Goal: Task Accomplishment & Management: Manage account settings

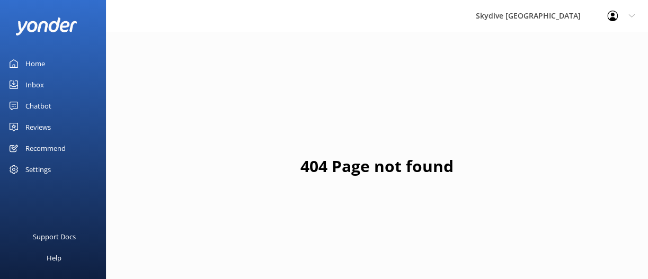
click at [42, 86] on div "Inbox" at bounding box center [34, 84] width 19 height 21
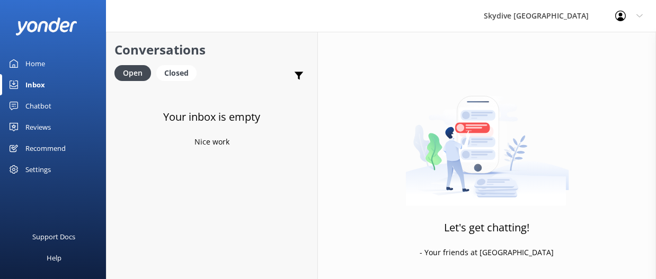
click at [46, 83] on link "Inbox" at bounding box center [53, 84] width 106 height 21
